Goal: Task Accomplishment & Management: Use online tool/utility

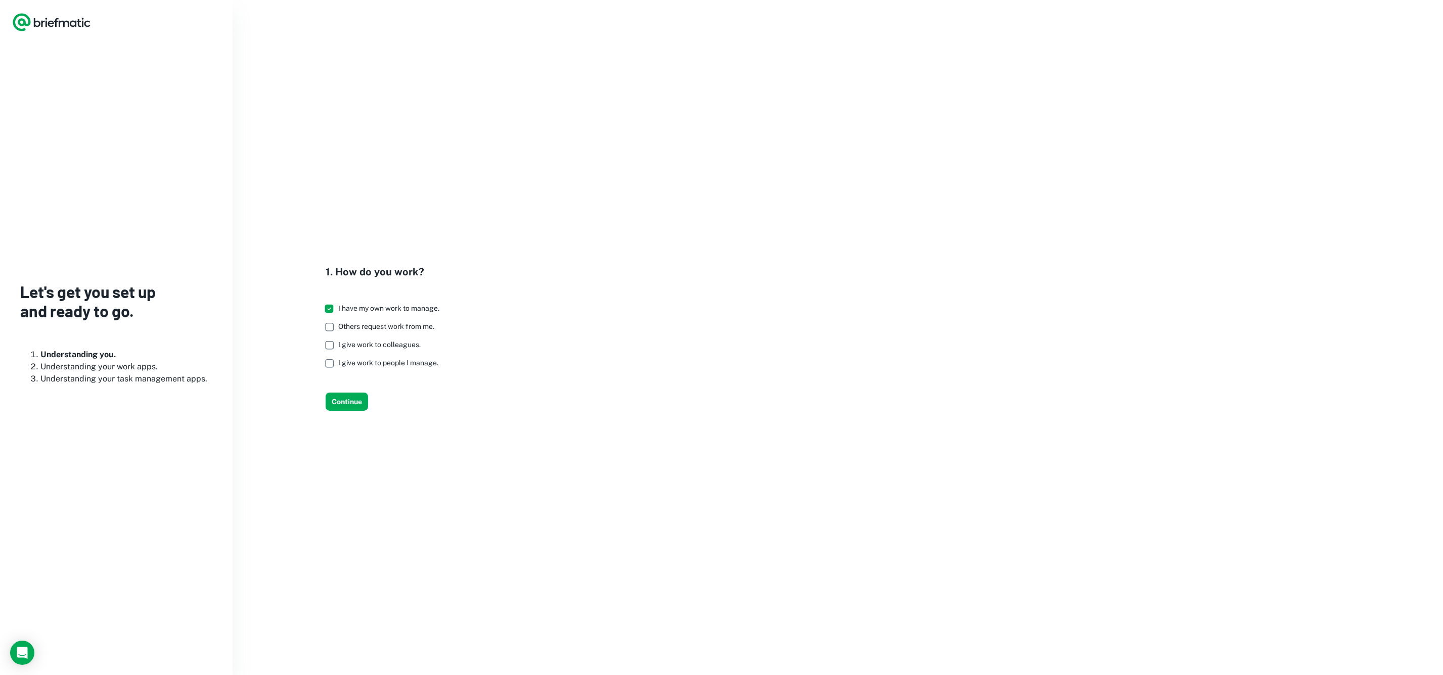
click at [59, 21] on icon "Logo" at bounding box center [64, 24] width 11 height 7
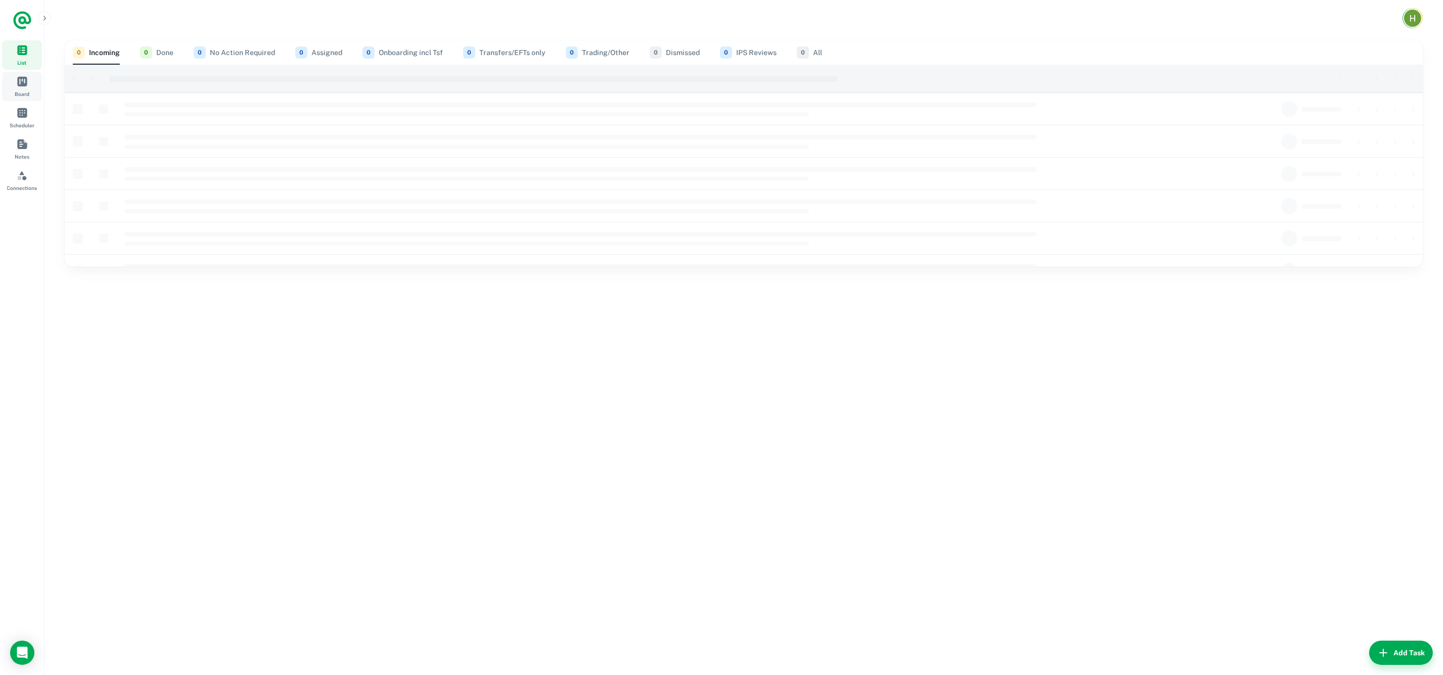
click at [29, 87] on link "Board" at bounding box center [22, 86] width 40 height 29
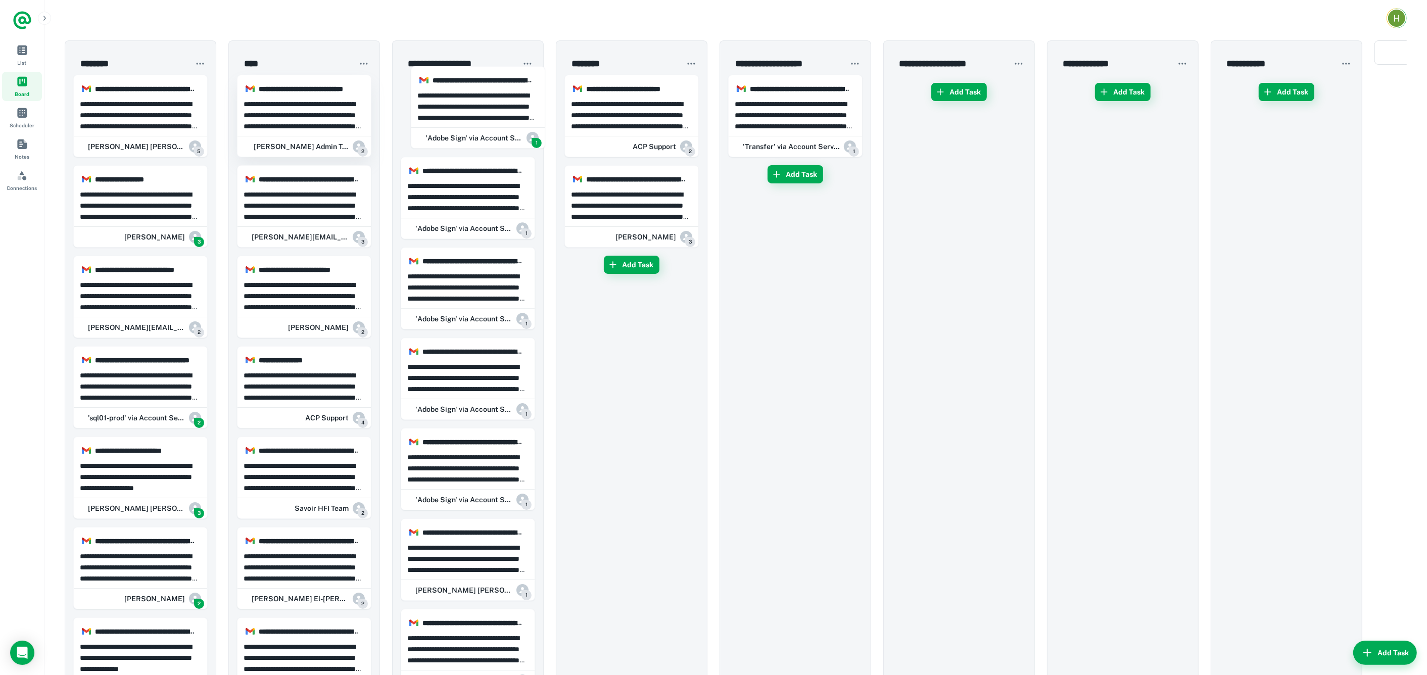
drag, startPoint x: 154, startPoint y: 107, endPoint x: 306, endPoint y: 106, distance: 152.1
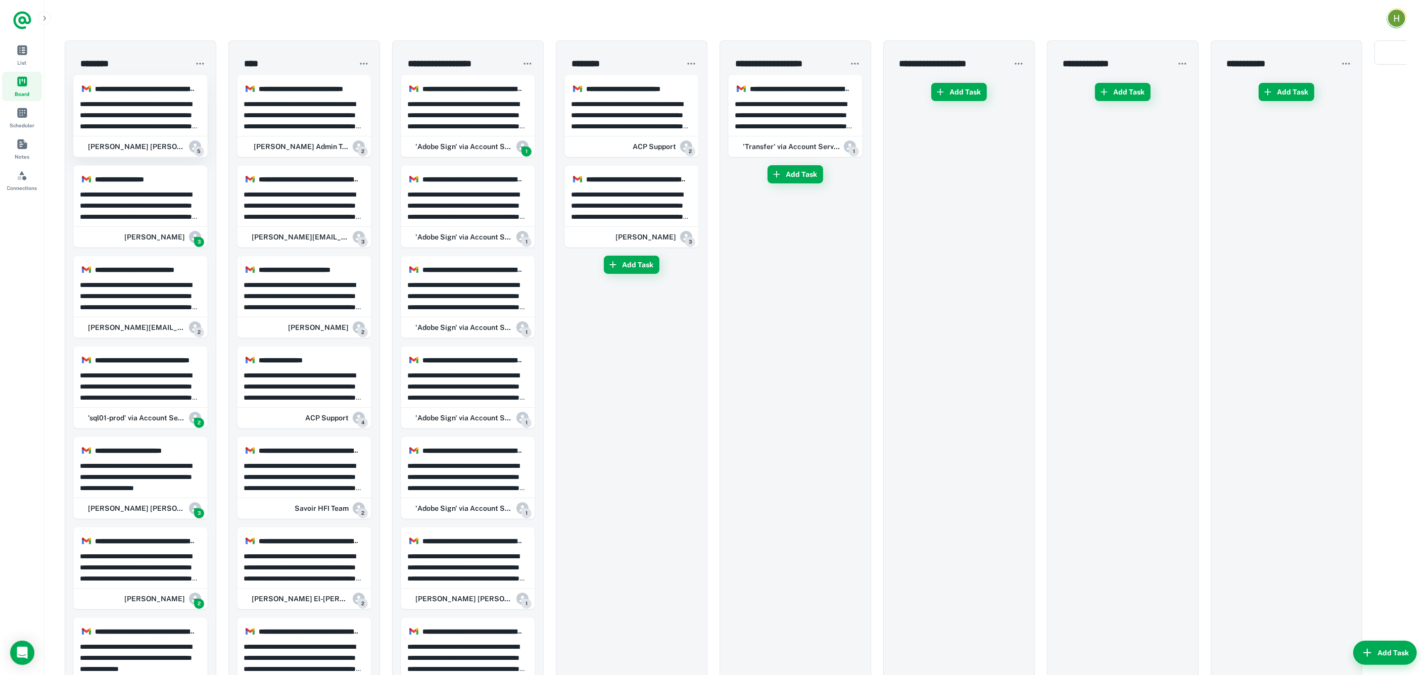
click at [166, 110] on p "**********" at bounding box center [141, 115] width 122 height 33
